Goal: Entertainment & Leisure: Consume media (video, audio)

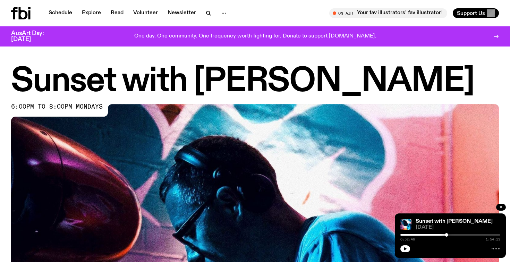
click at [405, 250] on icon "button" at bounding box center [405, 249] width 4 height 4
click at [450, 236] on div "0:52:48 1:54:13" at bounding box center [450, 237] width 100 height 8
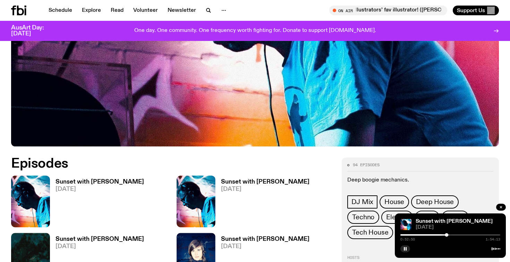
scroll to position [234, 0]
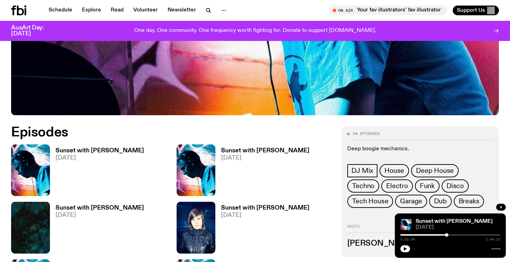
scroll to position [280, 0]
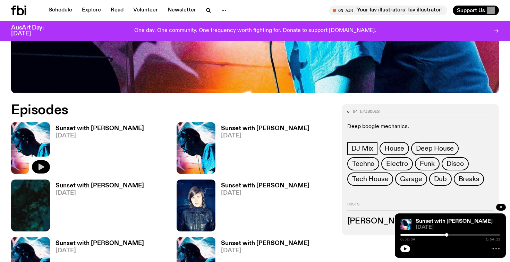
click at [39, 166] on icon "button" at bounding box center [42, 167] width 6 height 7
